Goal: Transaction & Acquisition: Download file/media

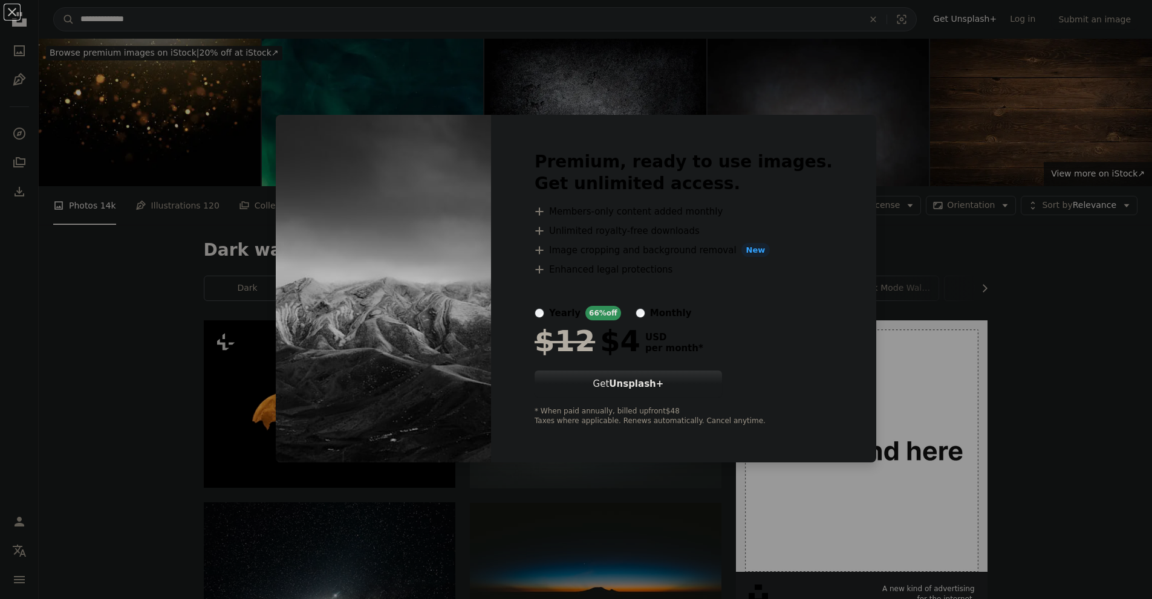
scroll to position [423, 0]
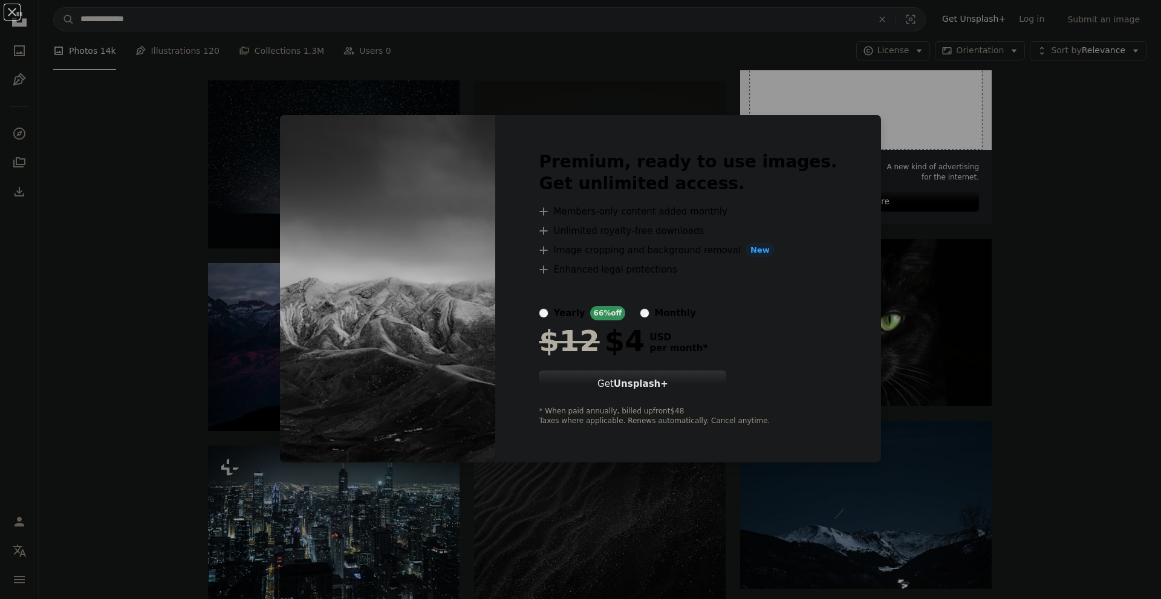
click at [644, 74] on div "An X shape Premium, ready to use images. Get unlimited access. A plus sign Memb…" at bounding box center [580, 299] width 1161 height 599
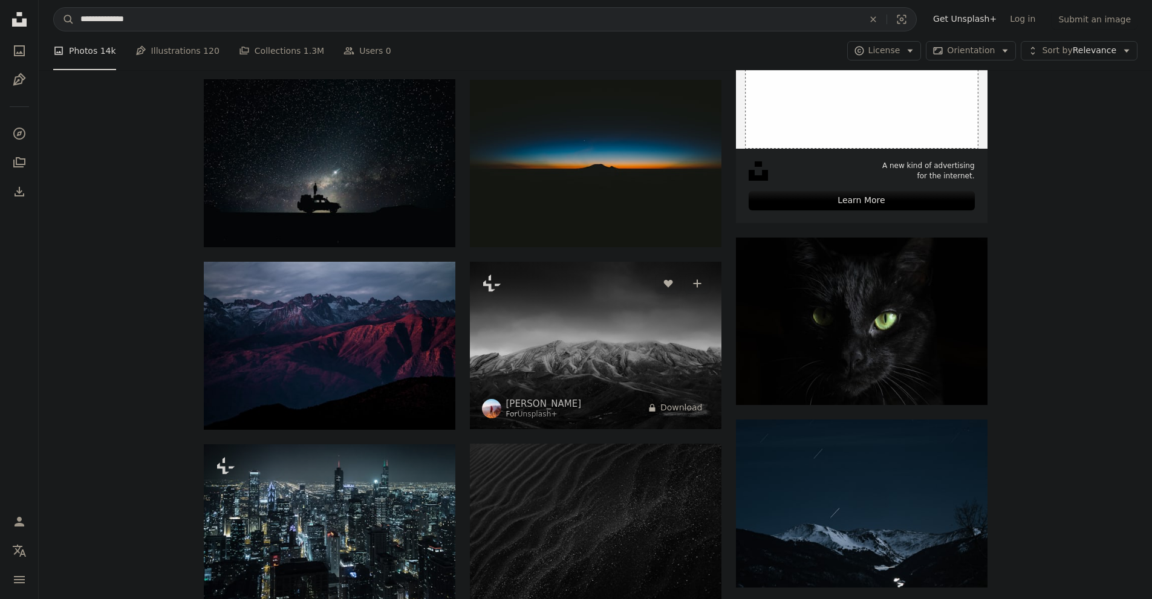
click at [595, 351] on img at bounding box center [595, 345] width 251 height 167
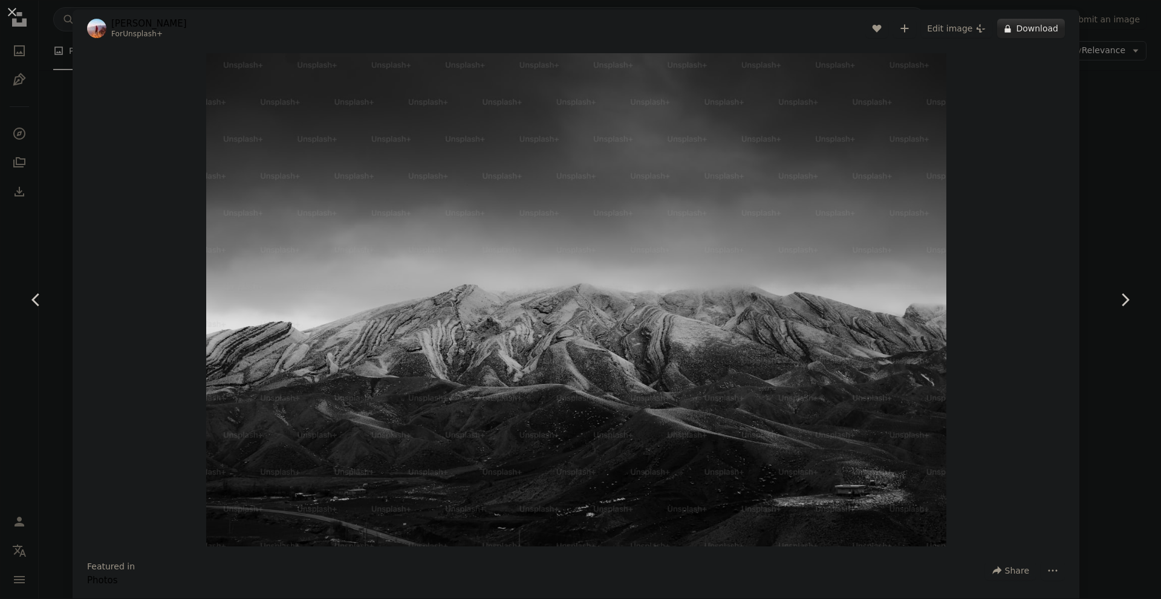
click at [1019, 26] on button "A lock Download" at bounding box center [1031, 28] width 68 height 19
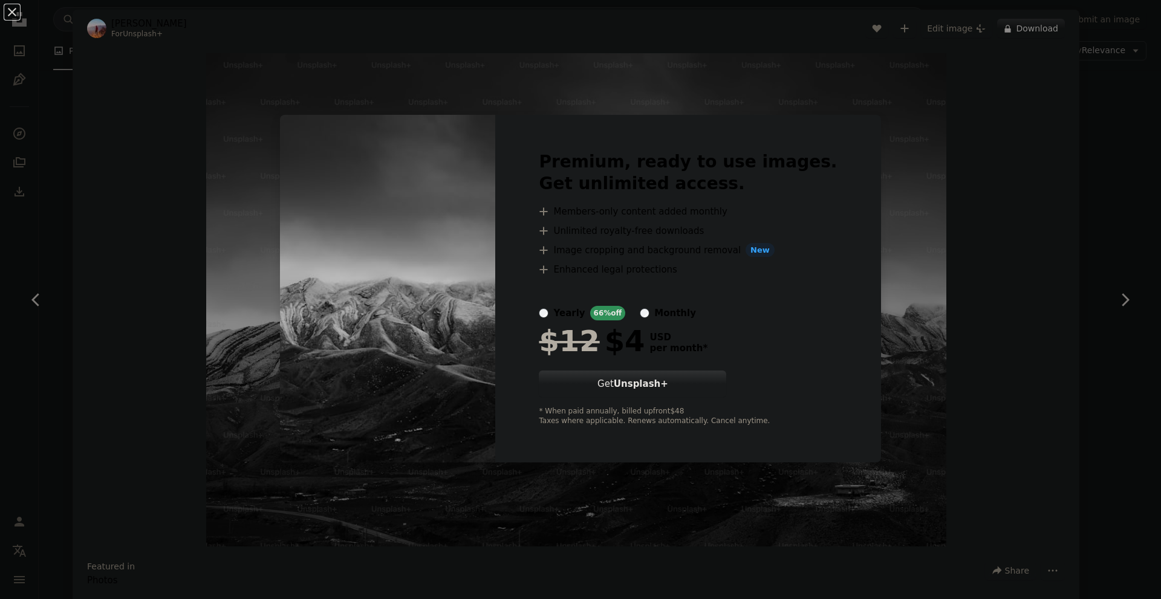
click at [880, 216] on div "An X shape Premium, ready to use images. Get unlimited access. A plus sign Memb…" at bounding box center [580, 299] width 1161 height 599
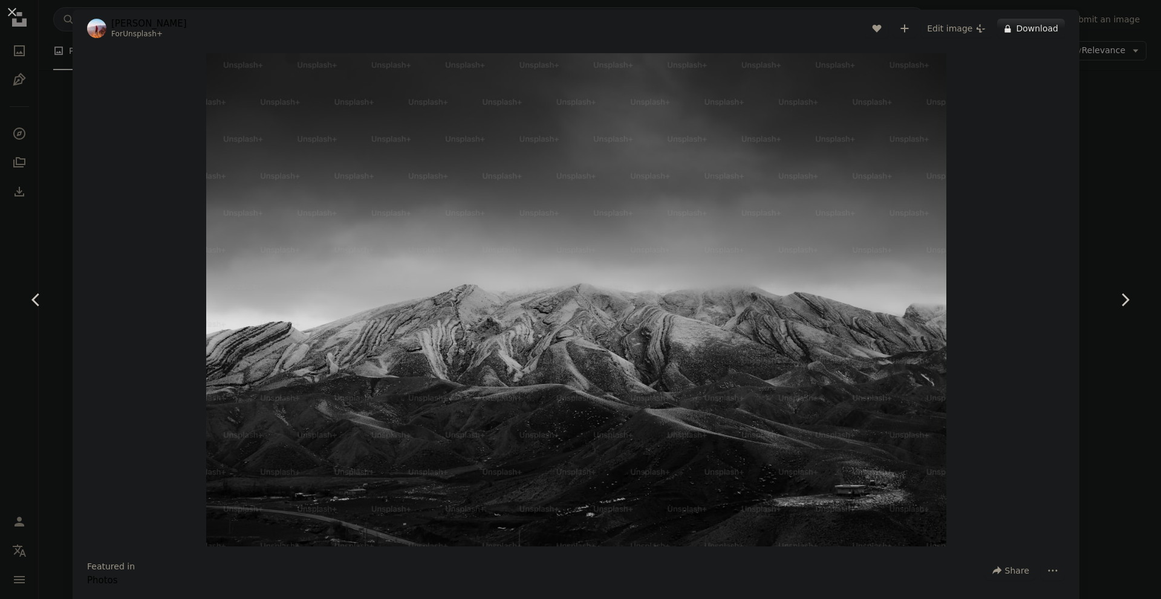
click at [1080, 37] on div "An X shape Chevron left Chevron right [PERSON_NAME] For Unsplash+ A heart A plu…" at bounding box center [580, 299] width 1161 height 599
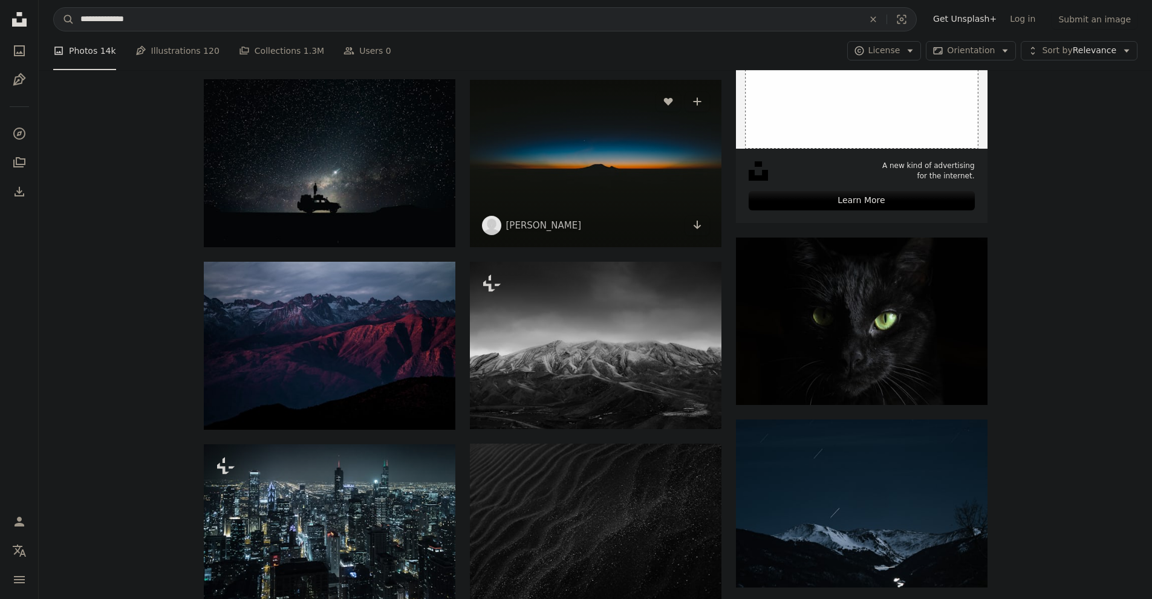
click at [631, 166] on img at bounding box center [595, 163] width 251 height 167
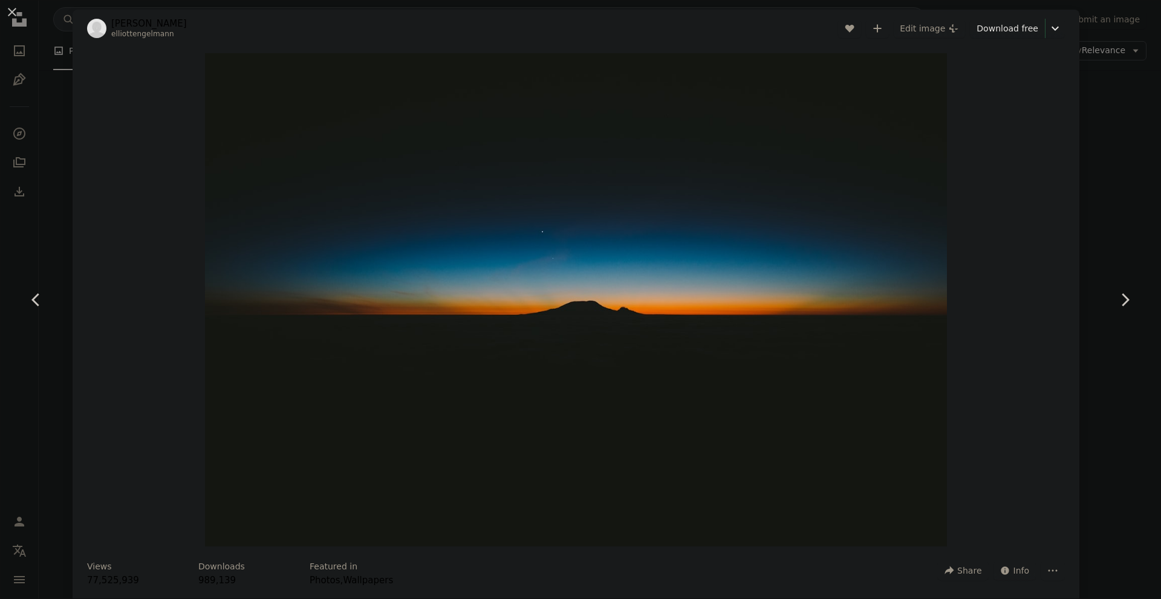
click at [1106, 163] on div "An X shape Chevron left Chevron right [PERSON_NAME] A heart A plus sign Edit im…" at bounding box center [580, 299] width 1161 height 599
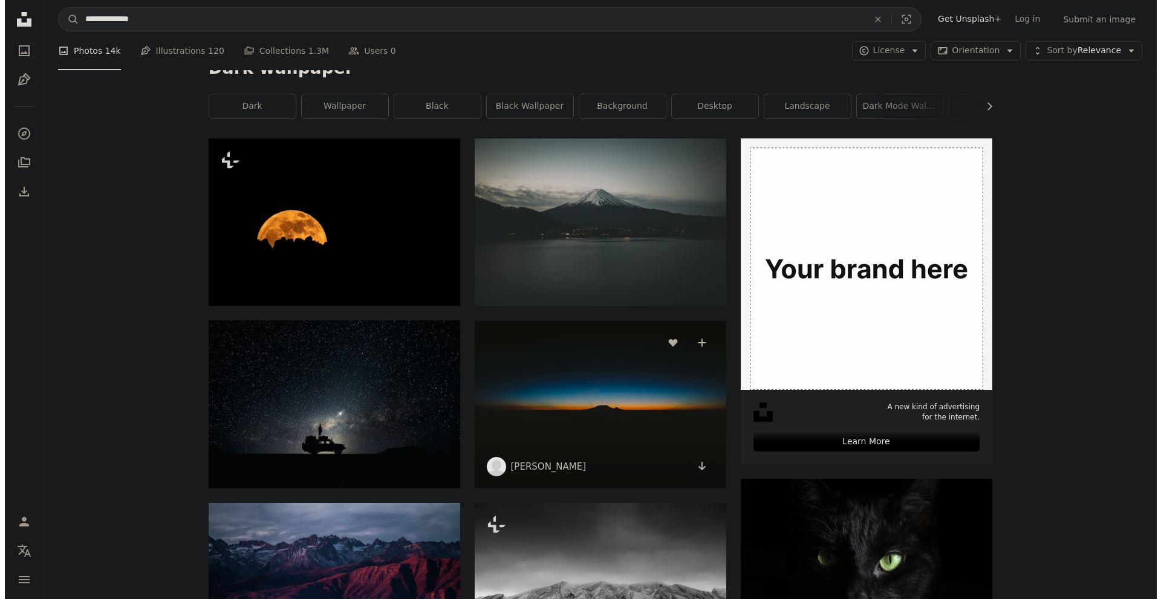
scroll to position [181, 0]
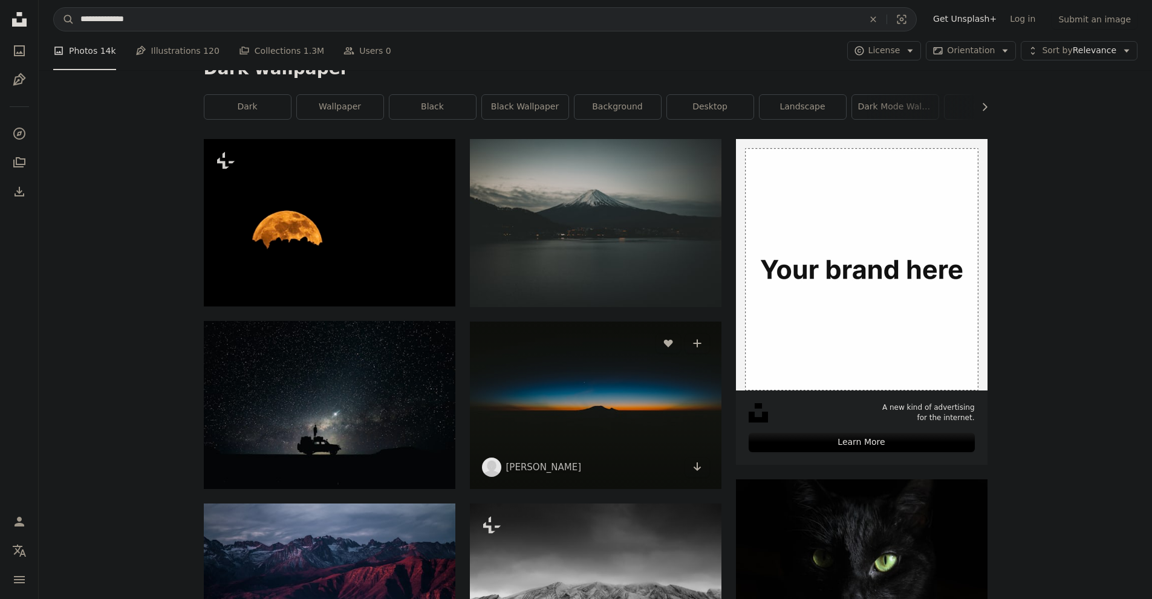
click at [640, 366] on img at bounding box center [595, 405] width 251 height 167
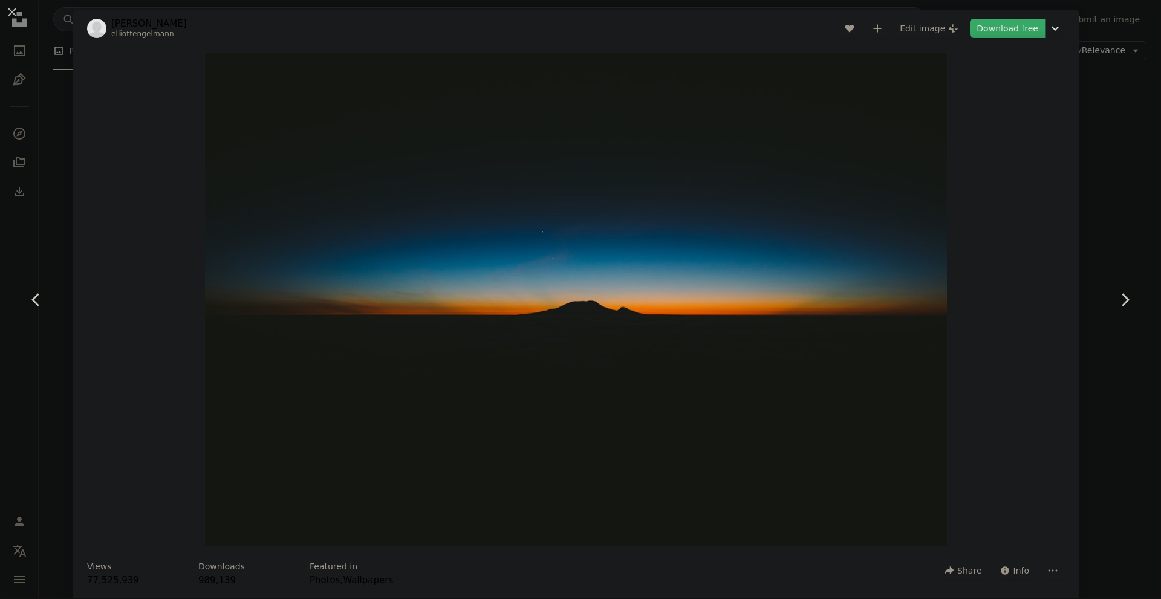
click at [1001, 29] on link "Download free" at bounding box center [1007, 28] width 75 height 19
